Goal: Register for event/course

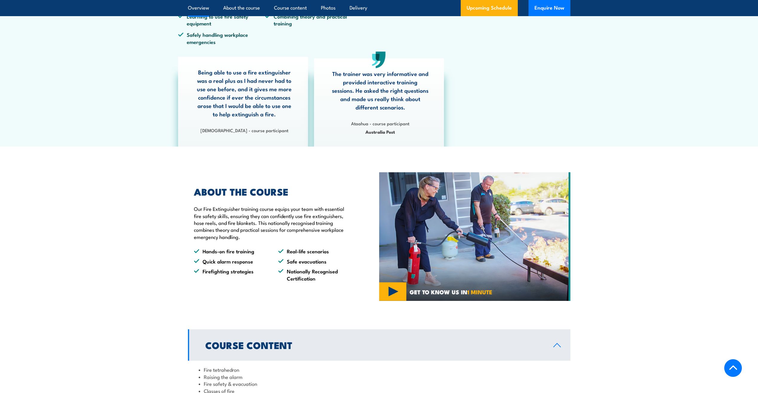
scroll to position [329, 0]
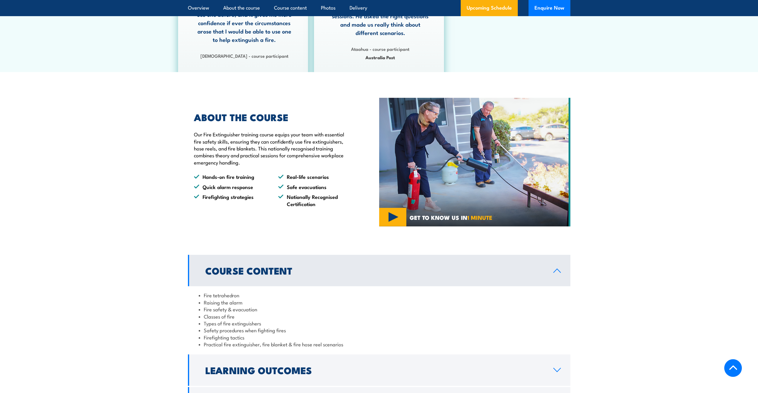
click at [130, 149] on section "ABOUT THE COURSE Our Fire Extinguisher training course equips your team with es…" at bounding box center [379, 162] width 758 height 129
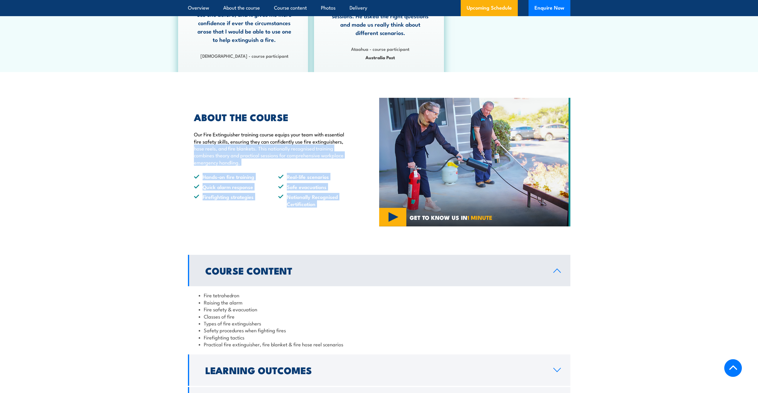
drag, startPoint x: 243, startPoint y: 161, endPoint x: 452, endPoint y: 203, distance: 212.6
click at [450, 203] on section "ABOUT THE COURSE Our Fire Extinguisher training course equips your team with es…" at bounding box center [379, 162] width 758 height 129
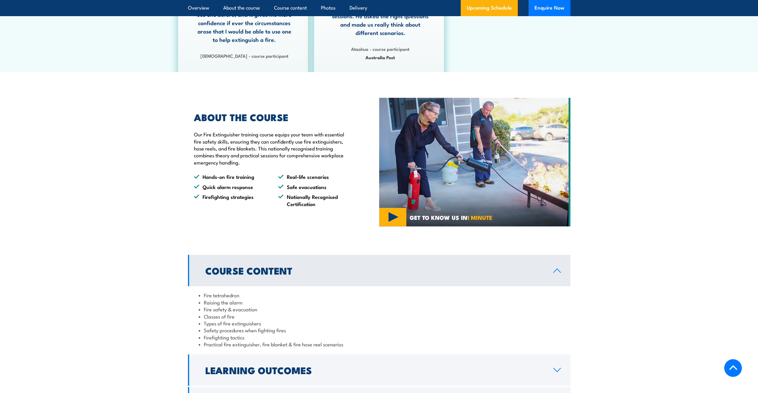
click at [730, 206] on section "ABOUT THE COURSE Our Fire Extinguisher training course equips your team with es…" at bounding box center [379, 162] width 758 height 129
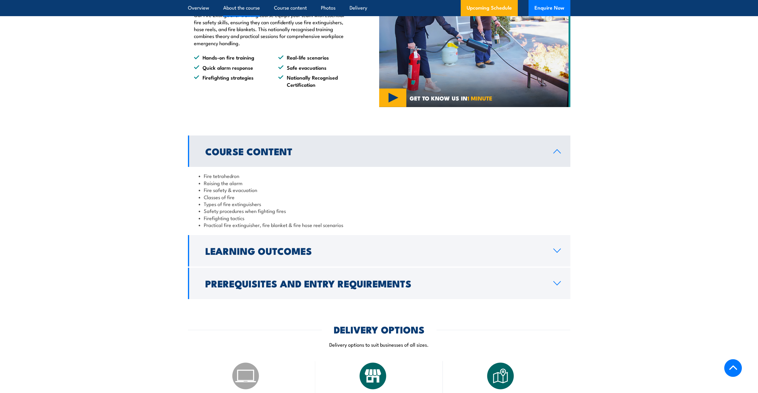
scroll to position [448, 0]
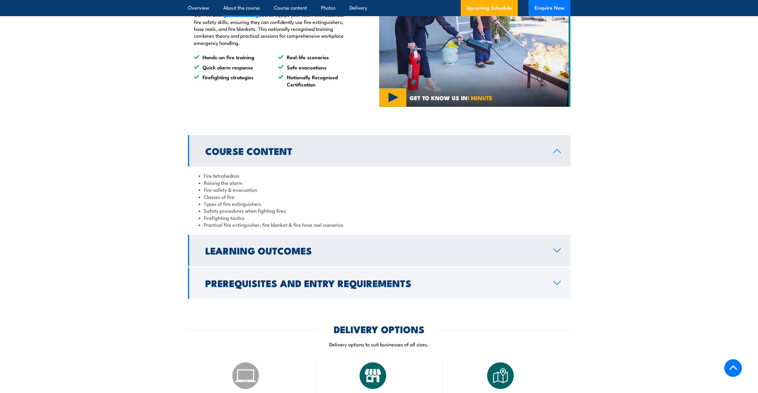
click at [426, 257] on link "Learning Outcomes" at bounding box center [379, 250] width 383 height 31
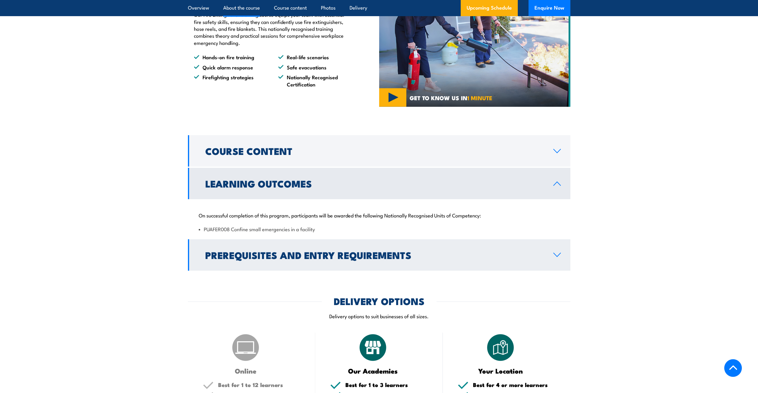
click at [439, 270] on link "Prerequisites and Entry Requirements" at bounding box center [379, 254] width 383 height 31
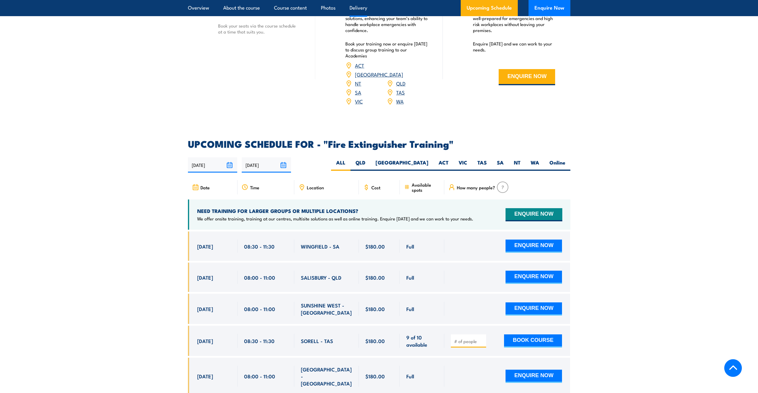
scroll to position [897, 0]
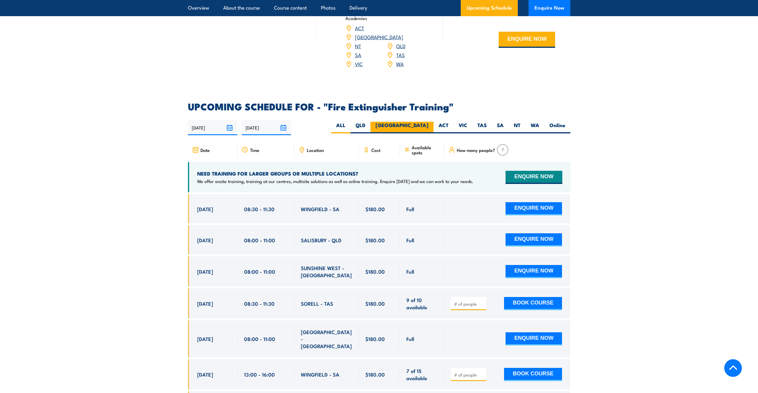
click at [424, 122] on label "[GEOGRAPHIC_DATA]" at bounding box center [402, 128] width 63 height 12
click at [429, 122] on input "[GEOGRAPHIC_DATA]" at bounding box center [431, 124] width 4 height 4
radio input "true"
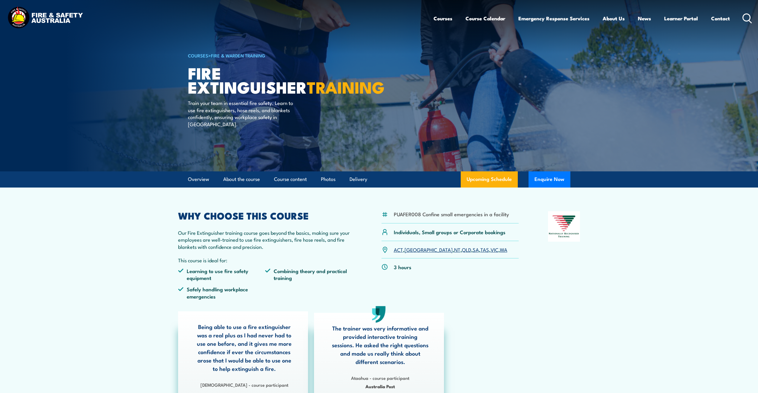
drag, startPoint x: 645, startPoint y: 361, endPoint x: 630, endPoint y: 263, distance: 99.0
click at [645, 361] on section "PUAFER008 Confine small emergencies in a facility Individuals, Small groups or …" at bounding box center [379, 293] width 758 height 213
click at [687, 262] on section "PUAFER008 Confine small emergencies in a facility Individuals, Small groups or …" at bounding box center [379, 293] width 758 height 213
click at [726, 202] on section "PUAFER008 Confine small emergencies in a facility Individuals, Small groups or …" at bounding box center [379, 293] width 758 height 213
